Goal: Task Accomplishment & Management: Manage account settings

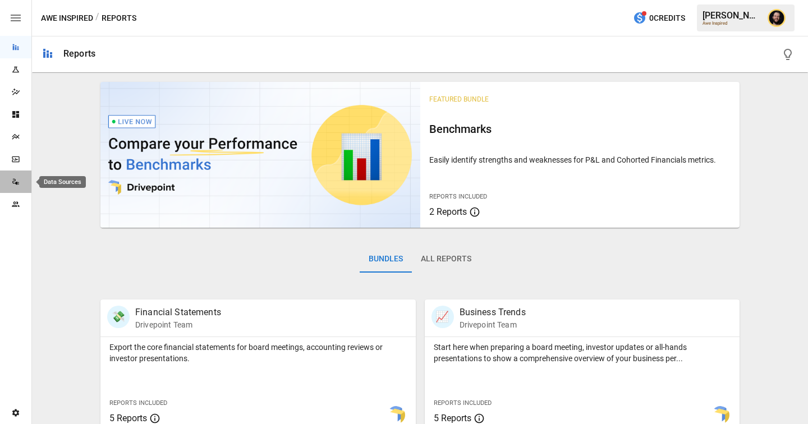
click at [12, 181] on icon "Data Sources" at bounding box center [15, 181] width 9 height 9
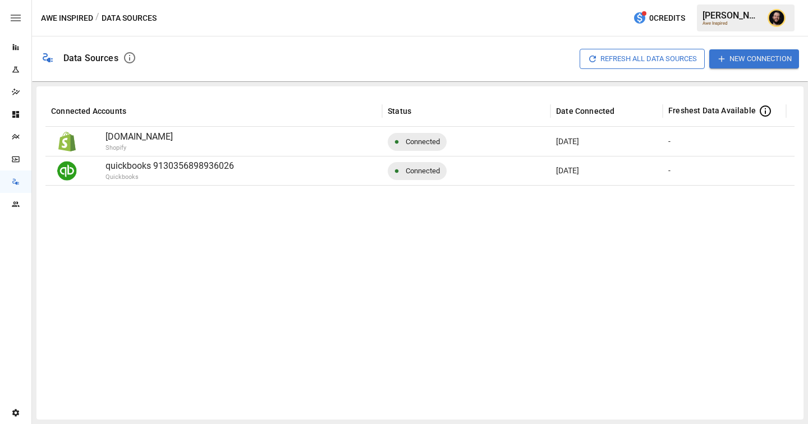
click at [17, 411] on icon "Settings" at bounding box center [15, 412] width 7 height 7
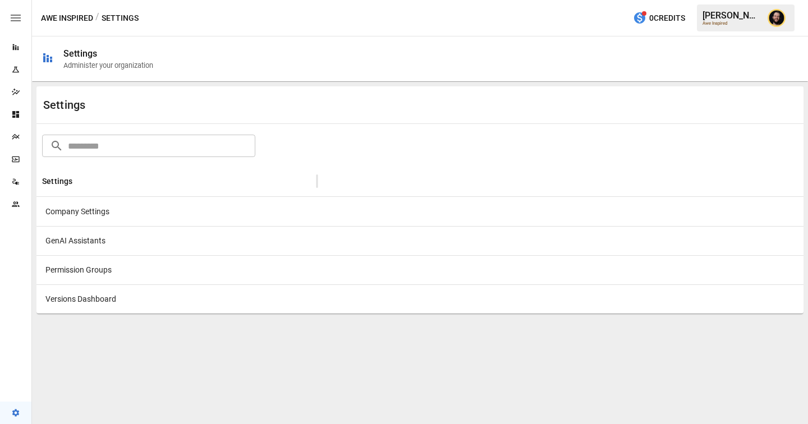
click at [230, 218] on div "Company Settings" at bounding box center [176, 211] width 280 height 29
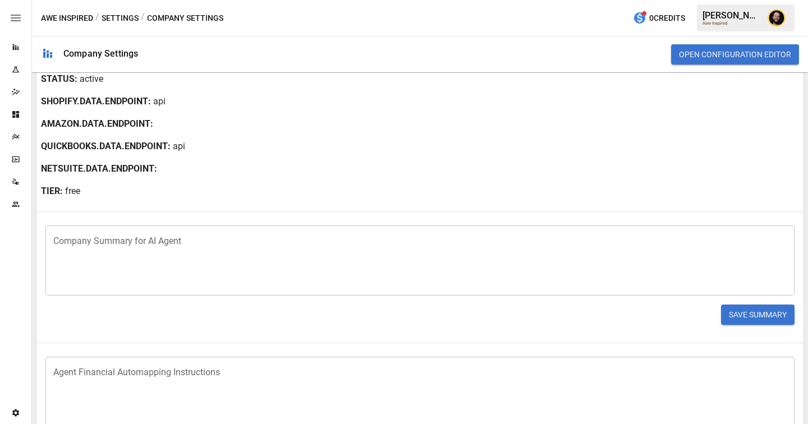
scroll to position [273, 0]
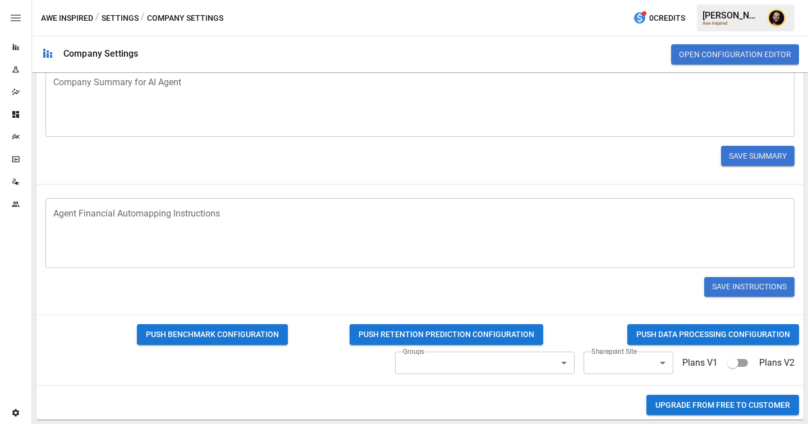
click at [722, 408] on button "Upgrade from FREE to CUSTOMER" at bounding box center [722, 405] width 153 height 21
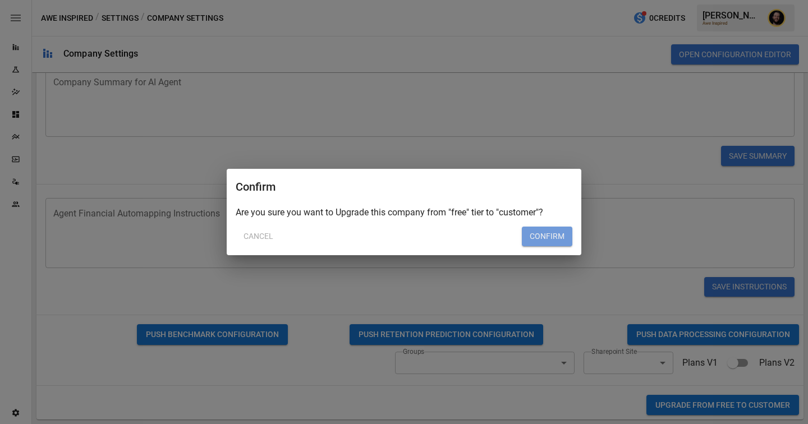
click at [554, 234] on button "Confirm" at bounding box center [547, 237] width 50 height 20
